Goal: Task Accomplishment & Management: Complete application form

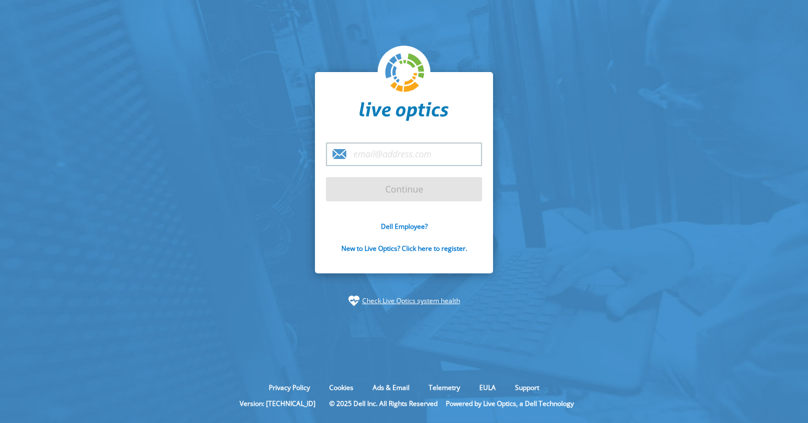
click at [406, 151] on input "email" at bounding box center [404, 154] width 156 height 24
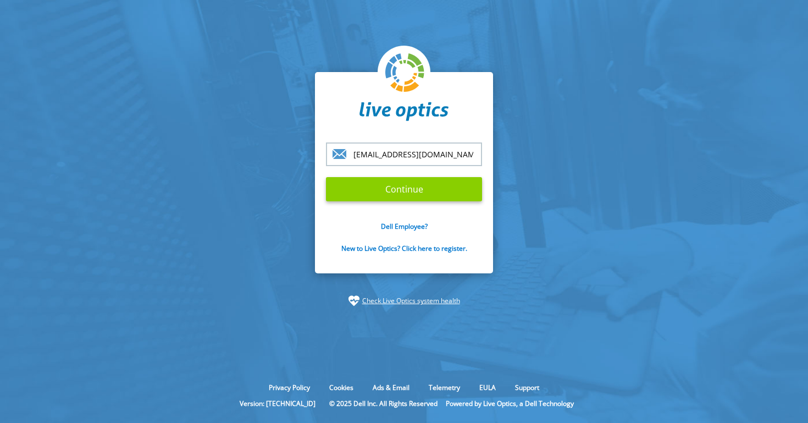
type input "[EMAIL_ADDRESS][DOMAIN_NAME]"
click at [406, 198] on input "Continue" at bounding box center [404, 189] width 156 height 24
click at [406, 189] on input "Continue" at bounding box center [404, 189] width 156 height 24
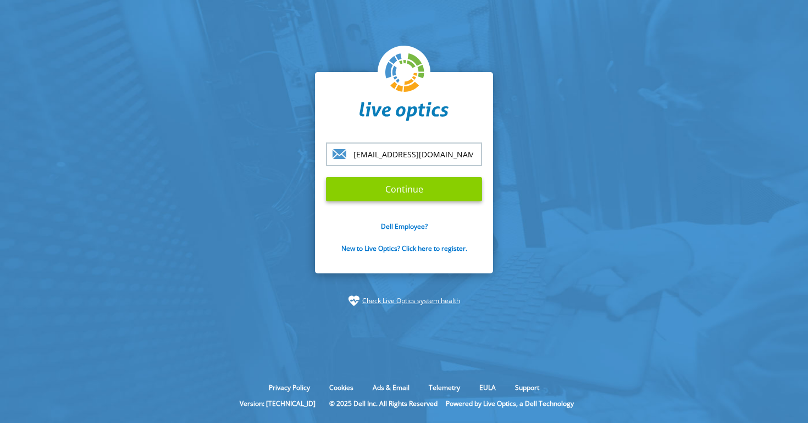
click at [406, 189] on input "Continue" at bounding box center [404, 189] width 156 height 24
click at [411, 190] on input "Continue" at bounding box center [404, 189] width 156 height 24
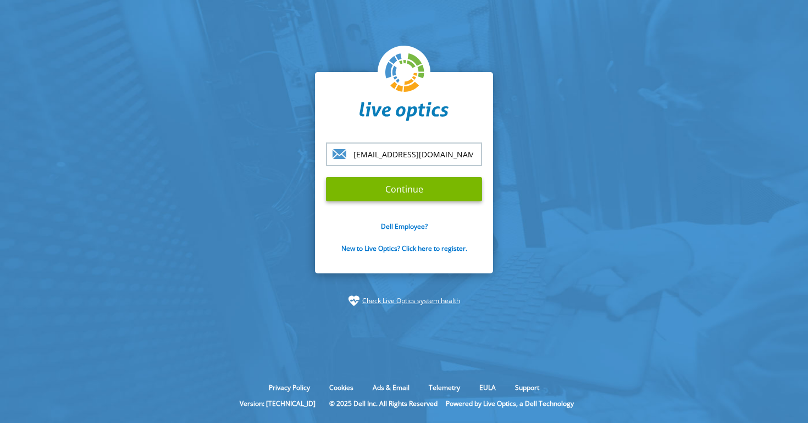
click at [399, 153] on input "gnegretti@cnconsultores.com.mx" at bounding box center [404, 154] width 156 height 24
click at [326, 177] on input "Continue" at bounding box center [404, 189] width 156 height 24
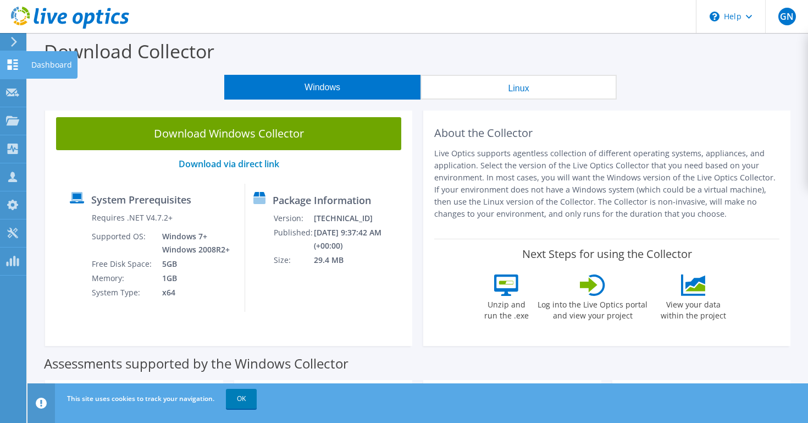
click at [15, 64] on icon at bounding box center [12, 64] width 13 height 10
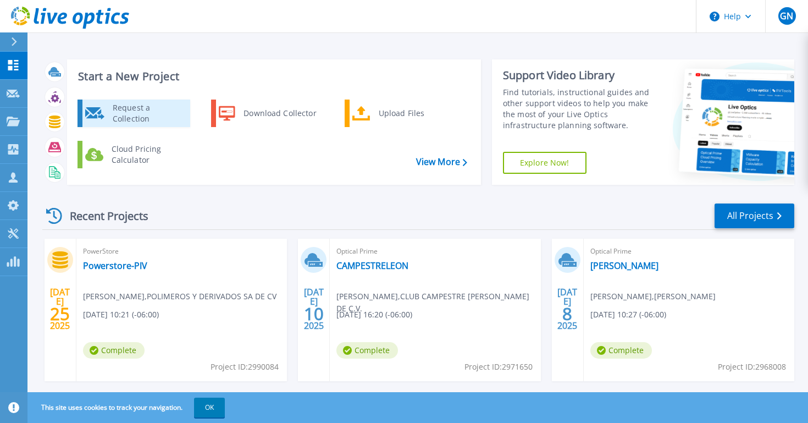
click at [130, 114] on div "Request a Collection" at bounding box center [147, 113] width 80 height 22
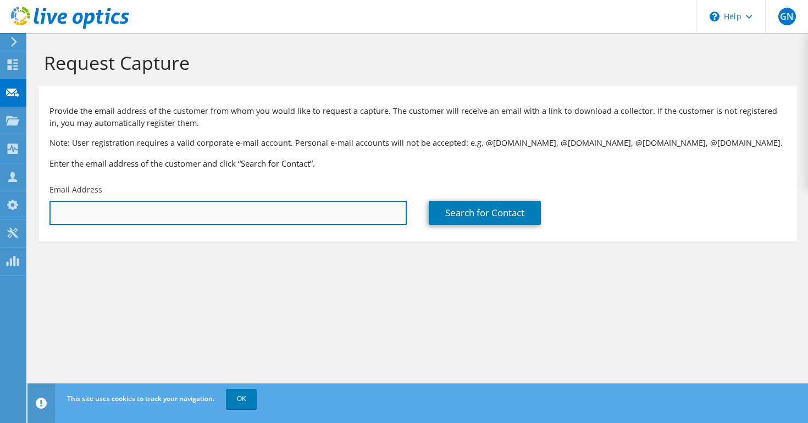
click at [272, 208] on input "text" at bounding box center [227, 213] width 357 height 24
paste input "molivares@mobo.mx"
type input "molivares@mobo.mx"
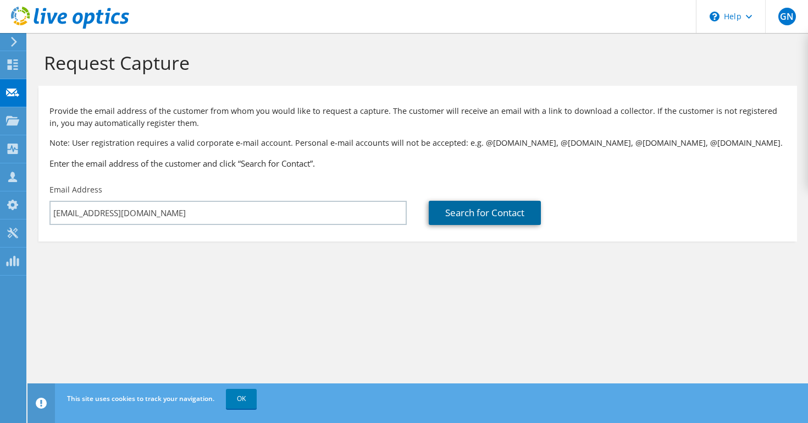
click at [458, 211] on link "Search for Contact" at bounding box center [485, 213] width 112 height 24
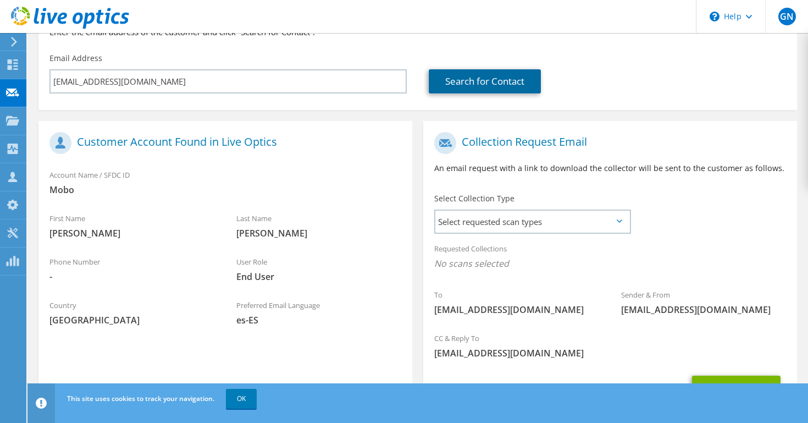
scroll to position [150, 0]
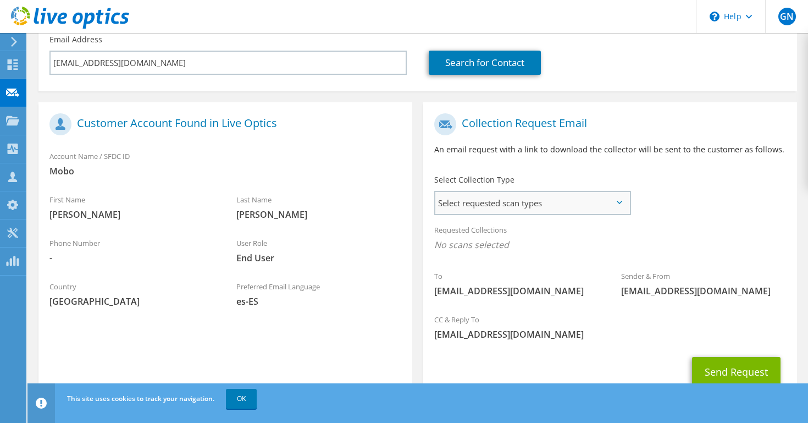
click at [570, 197] on span "Select requested scan types" at bounding box center [532, 203] width 194 height 22
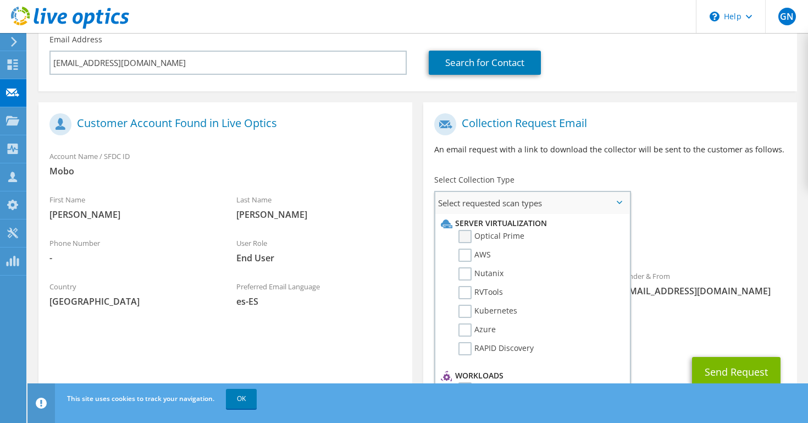
click at [500, 235] on label "Optical Prime" at bounding box center [492, 236] width 66 height 13
click at [0, 0] on input "Optical Prime" at bounding box center [0, 0] width 0 height 0
click at [676, 238] on div "Requested Collections No scans selected Optical Prime" at bounding box center [610, 240] width 374 height 44
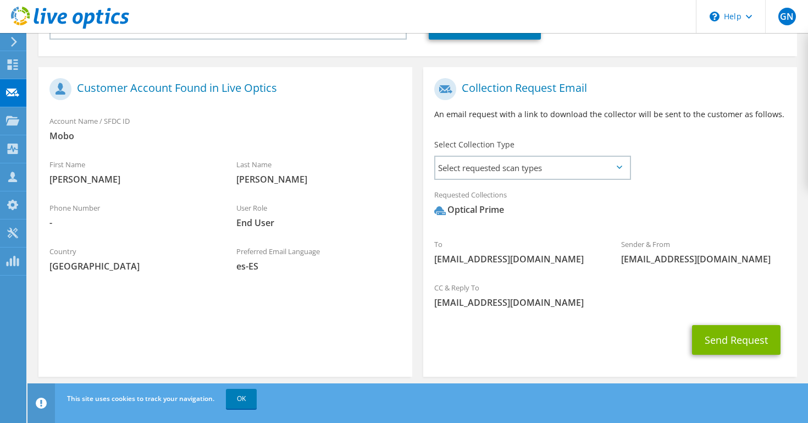
scroll to position [195, 0]
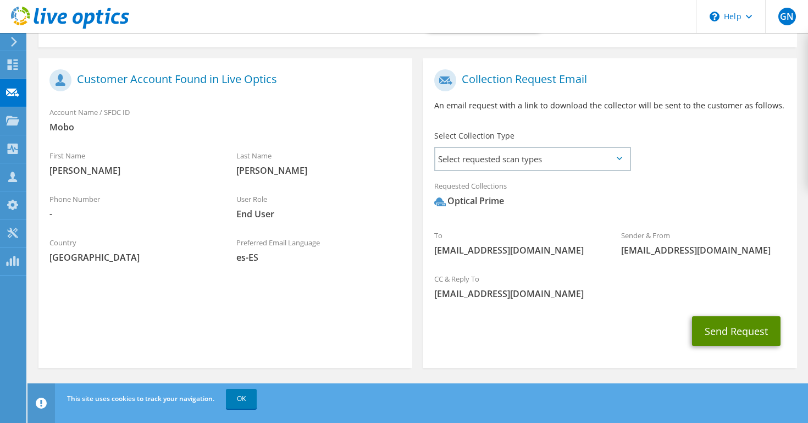
click at [715, 336] on button "Send Request" at bounding box center [736, 331] width 89 height 30
